Goal: Check status: Check status

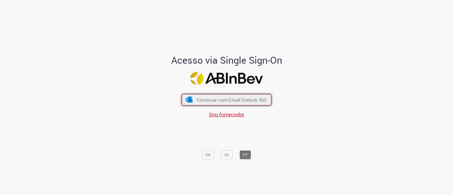
click at [214, 104] on button "Continuar com Email Outlook 365" at bounding box center [226, 99] width 89 height 11
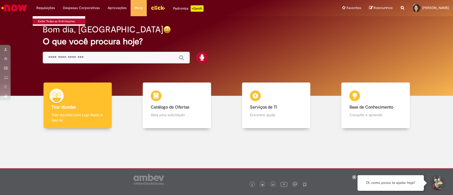
click at [51, 20] on link "Exibir Todas as Solicitações" at bounding box center [62, 22] width 58 height 6
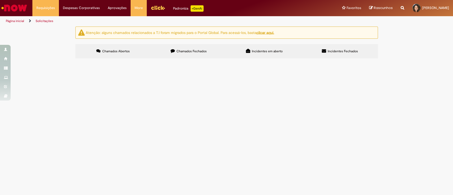
click at [190, 47] on label "Chamados Fechados" at bounding box center [189, 51] width 76 height 14
click at [0, 0] on input "Pesquisar" at bounding box center [0, 0] width 0 height 0
type input "********"
click at [0, 0] on button "Pesquisar" at bounding box center [0, 0] width 0 height 0
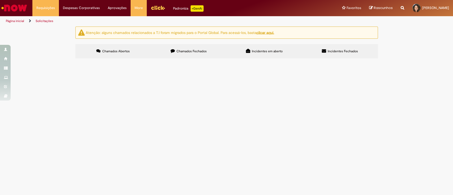
click at [0, 0] on span "PAGAMENTO REFERENTE A PRESTAÇÃO MENSAL DE SERVIÇOS DO FUNDO DE IMPACTO ESTIMULO…" at bounding box center [0, 0] width 0 height 0
click at [0, 0] on span "Solucionado" at bounding box center [0, 0] width 0 height 0
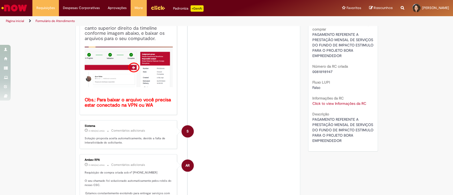
scroll to position [141, 0]
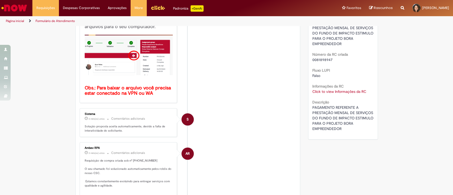
click at [343, 91] on link "Click to view Informações da RC" at bounding box center [339, 91] width 54 height 5
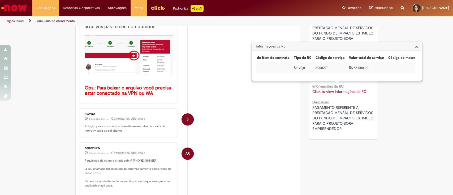
scroll to position [0, 408]
click at [416, 46] on span "×" at bounding box center [416, 46] width 3 height 7
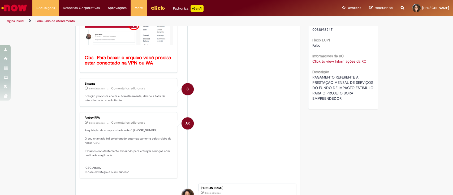
scroll to position [212, 0]
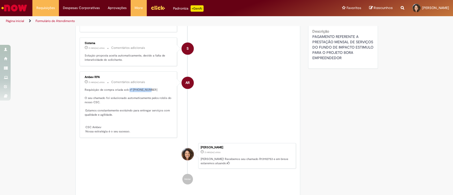
drag, startPoint x: 125, startPoint y: 88, endPoint x: 158, endPoint y: 88, distance: 32.4
click at [158, 88] on p "Requisição de compra criada sob nº [PHONE_NUMBER] O seu chamado foi solucionado…" at bounding box center [129, 111] width 88 height 46
copy p "nº 0081898947"
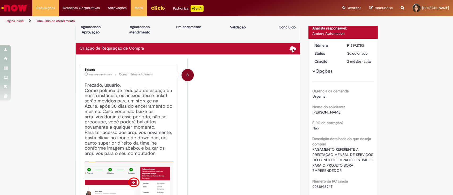
scroll to position [0, 0]
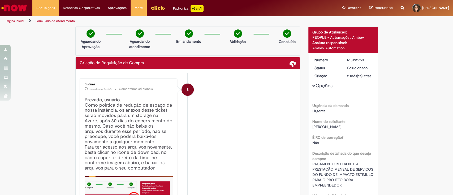
click at [334, 134] on div "É RC de correção? Não" at bounding box center [342, 139] width 61 height 12
click at [17, 22] on link "Página inicial" at bounding box center [15, 21] width 18 height 4
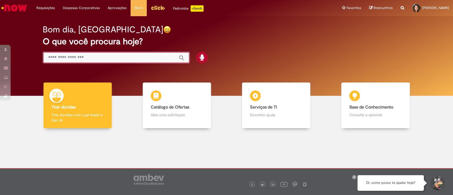
click at [64, 58] on input "Basta digitar aqui" at bounding box center [110, 58] width 125 height 6
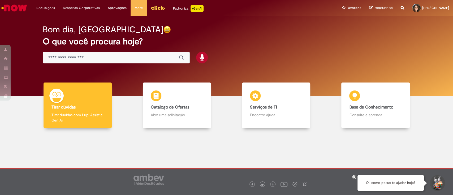
click at [66, 55] on input "Basta digitar aqui" at bounding box center [110, 58] width 125 height 6
click at [45, 20] on link "Exibir Todas as Solicitações" at bounding box center [62, 22] width 58 height 6
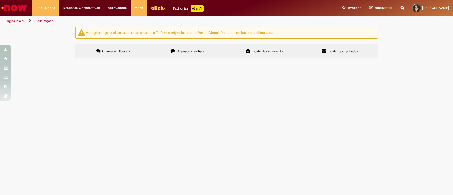
click at [0, 0] on input "Pesquisar" at bounding box center [0, 0] width 0 height 0
click at [189, 50] on span "Chamados Fechados" at bounding box center [191, 51] width 30 height 4
click at [0, 0] on input "Pesquisar" at bounding box center [0, 0] width 0 height 0
type input "********"
click at [112, 55] on label "Chamados Abertos" at bounding box center [113, 51] width 76 height 14
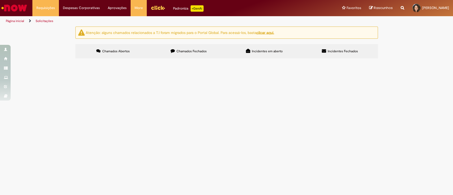
click at [115, 51] on span "Chamados Abertos" at bounding box center [116, 51] width 28 height 4
click at [189, 52] on span "Chamados Fechados" at bounding box center [191, 51] width 30 height 4
click at [120, 53] on span "Chamados Abertos" at bounding box center [116, 51] width 28 height 4
click at [0, 0] on input "Pesquisar" at bounding box center [0, 0] width 0 height 0
click at [186, 52] on span "Chamados Fechados" at bounding box center [191, 51] width 30 height 4
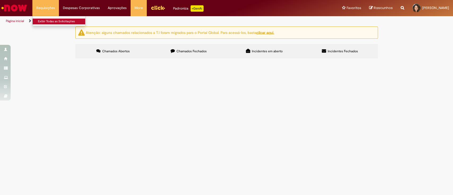
click at [48, 19] on link "Exibir Todas as Solicitações" at bounding box center [62, 22] width 58 height 6
click at [102, 131] on main "Solicitações Atenção: alguns chamados relacionados a T.I foram migrados para o …" at bounding box center [226, 110] width 453 height 169
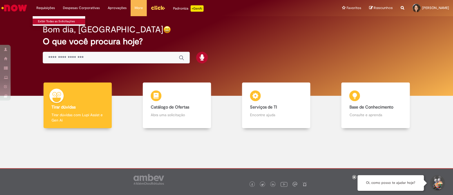
click at [53, 22] on link "Exibir Todas as Solicitações" at bounding box center [62, 22] width 58 height 6
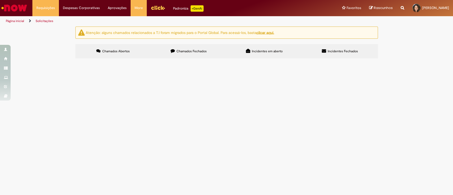
click at [177, 51] on span "Chamados Fechados" at bounding box center [191, 51] width 30 height 4
click at [127, 55] on label "Chamados Abertos" at bounding box center [113, 51] width 76 height 14
click at [0, 0] on input "Pesquisar" at bounding box center [0, 0] width 0 height 0
click at [172, 123] on main "Solicitações Atenção: alguns chamados relacionados a T.I foram migrados para o …" at bounding box center [226, 110] width 453 height 169
click at [114, 49] on label "Chamados Abertos" at bounding box center [113, 51] width 76 height 14
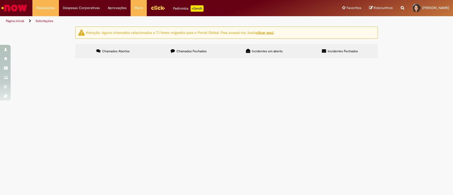
click at [116, 48] on label "Chamados Abertos" at bounding box center [113, 51] width 76 height 14
click at [199, 50] on span "Chamados Fechados" at bounding box center [191, 51] width 30 height 4
click at [0, 0] on span "Negociação com fornecedor Fundo de Impacto Estimulo para o fornecimento de bene…" at bounding box center [0, 0] width 0 height 0
click at [0, 0] on span "PAGAMENTO REFERENTE A PRESTAÇÃO MENSAL DE SERVIÇOS DO FUNDO DE IMPACTO ESTIMULO…" at bounding box center [0, 0] width 0 height 0
